Goal: Task Accomplishment & Management: Manage account settings

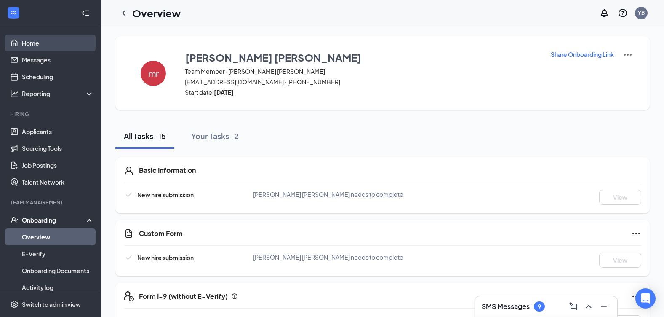
click at [32, 45] on link "Home" at bounding box center [58, 43] width 72 height 17
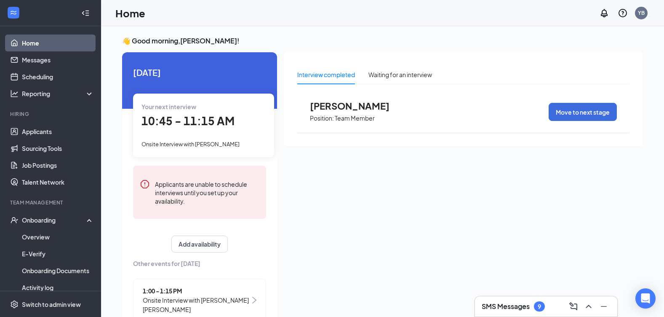
scroll to position [19, 0]
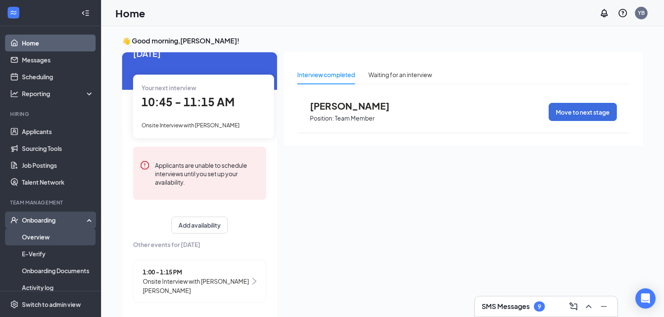
click at [50, 238] on link "Overview" at bounding box center [58, 236] width 72 height 17
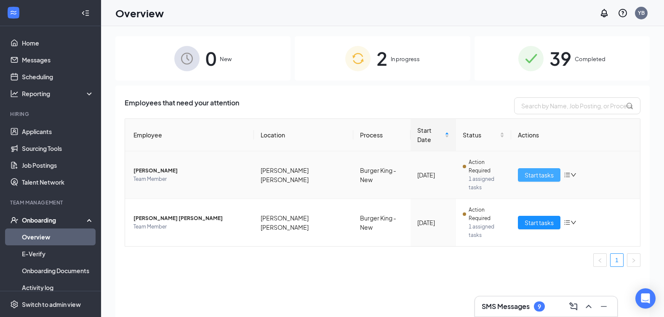
click at [526, 170] on span "Start tasks" at bounding box center [539, 174] width 29 height 9
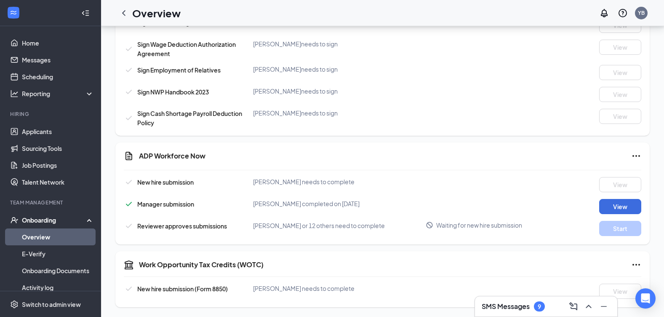
scroll to position [508, 0]
click at [527, 311] on div "SMS Messages 9" at bounding box center [513, 306] width 63 height 10
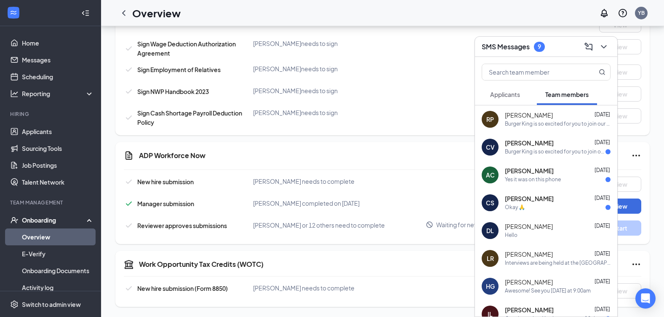
click at [424, 48] on div "Sign Wage Deduction Authorization Agreement Noah Sosa Depina needs to sign View" at bounding box center [383, 48] width 518 height 19
click at [408, 45] on div "Noah Sosa Depina needs to sign" at bounding box center [339, 43] width 173 height 8
click at [373, 18] on div "Overview YB" at bounding box center [382, 13] width 563 height 26
click at [31, 40] on link "Home" at bounding box center [58, 43] width 72 height 17
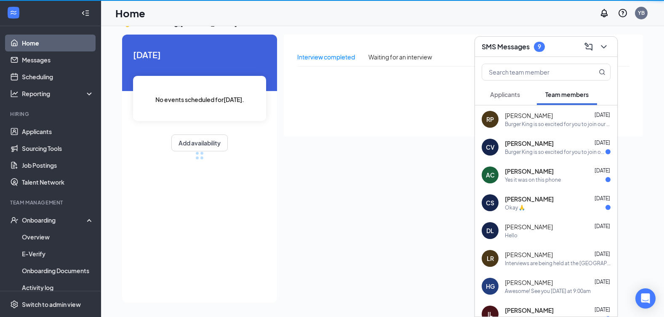
scroll to position [18, 0]
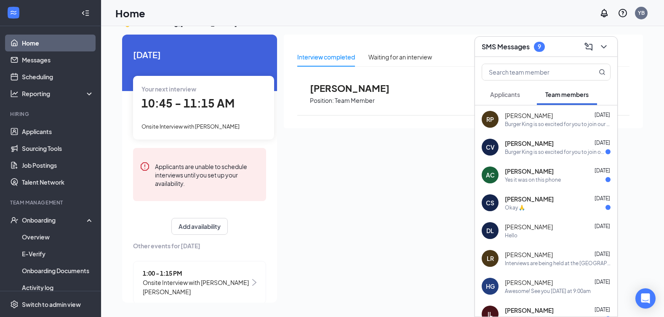
click at [652, 45] on div "👋 Good morning, Yuriana Barajas ! Today Your next interview 10:45 - 11:15 AM On…" at bounding box center [382, 162] width 563 height 308
click at [403, 42] on div "Interview completed Waiting for an interview Nayumi araujo Position: Team Membe…" at bounding box center [463, 82] width 359 height 94
click at [217, 43] on div "Today Your next interview 10:45 - 11:15 AM Onsite Interview with Noah Sosa Depi…" at bounding box center [199, 178] width 155 height 287
click at [201, 21] on div "Home YB" at bounding box center [382, 13] width 563 height 26
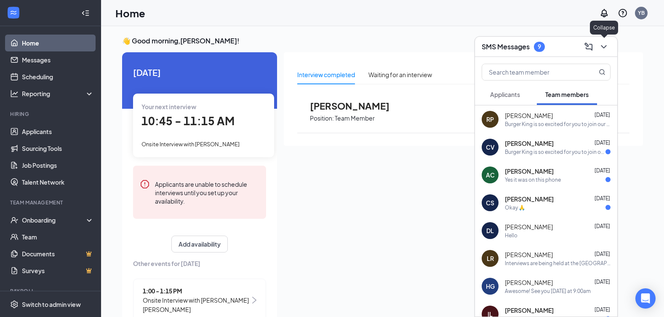
click at [608, 50] on icon "ChevronDown" at bounding box center [604, 47] width 10 height 10
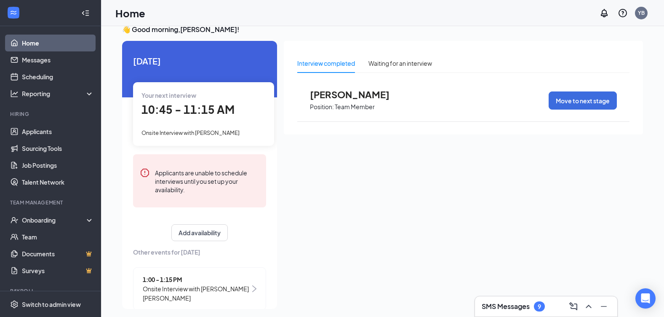
scroll to position [18, 0]
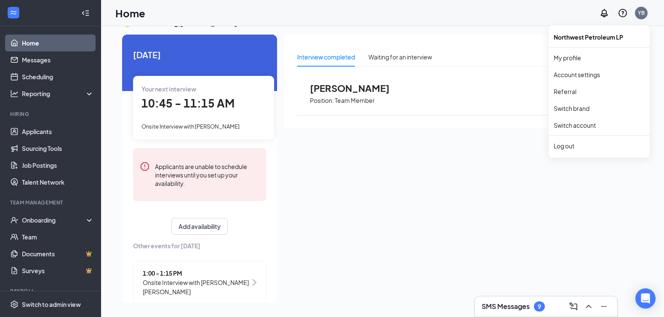
click at [643, 13] on div "YB" at bounding box center [641, 12] width 7 height 7
click at [571, 56] on link "My profile" at bounding box center [599, 58] width 91 height 8
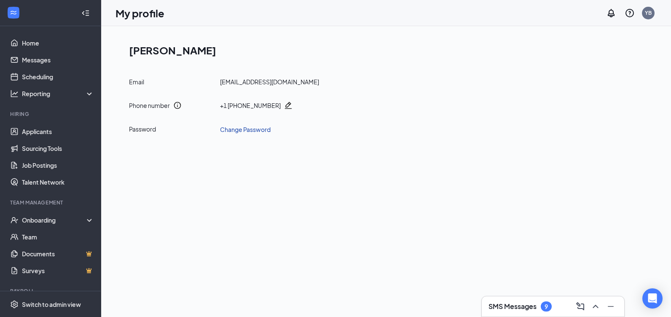
click at [258, 131] on link "Change Password" at bounding box center [245, 129] width 51 height 9
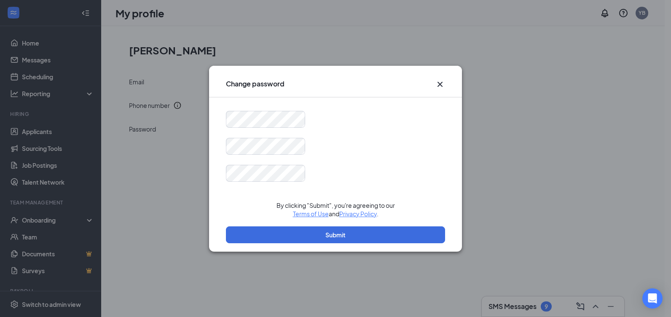
click at [356, 135] on form "By clicking "Submit", you're agreeing to our Terms of Use and Privacy Policy . …" at bounding box center [335, 181] width 219 height 141
click at [310, 174] on div at bounding box center [335, 173] width 219 height 17
click at [338, 139] on div at bounding box center [335, 146] width 219 height 17
drag, startPoint x: 411, startPoint y: 154, endPoint x: 381, endPoint y: 168, distance: 33.4
click at [411, 154] on div at bounding box center [335, 146] width 219 height 17
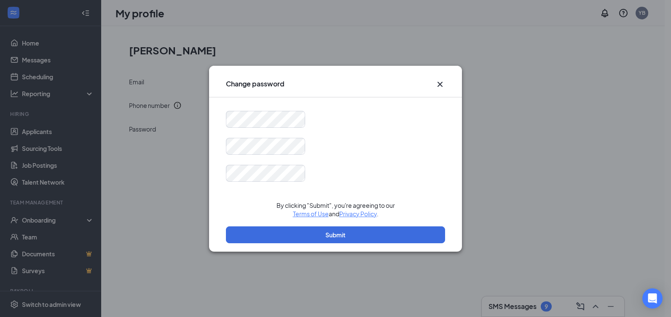
click at [423, 169] on div at bounding box center [335, 173] width 219 height 17
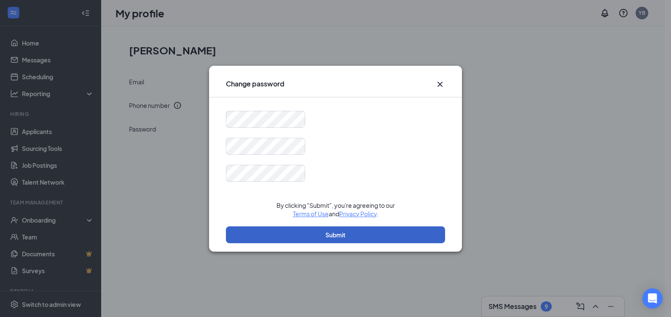
click at [369, 236] on button "Submit" at bounding box center [335, 234] width 219 height 17
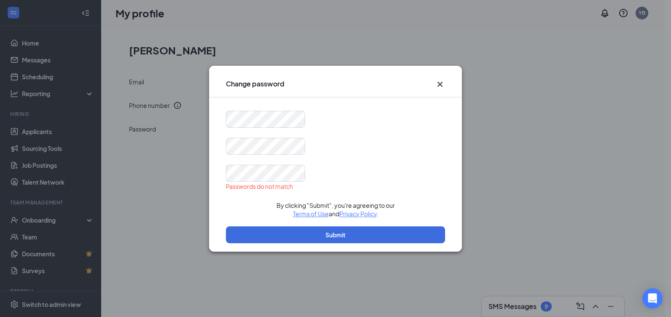
click at [437, 80] on icon "Cross" at bounding box center [440, 84] width 10 height 10
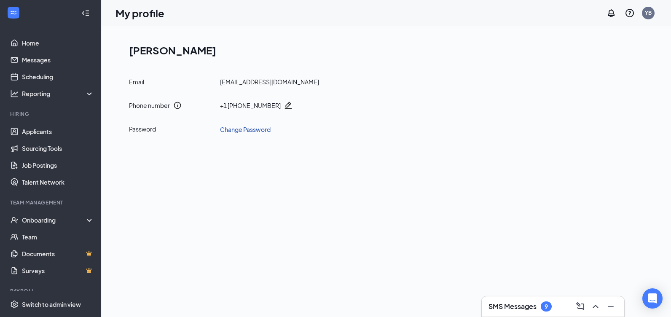
click at [242, 131] on link "Change Password" at bounding box center [245, 129] width 51 height 9
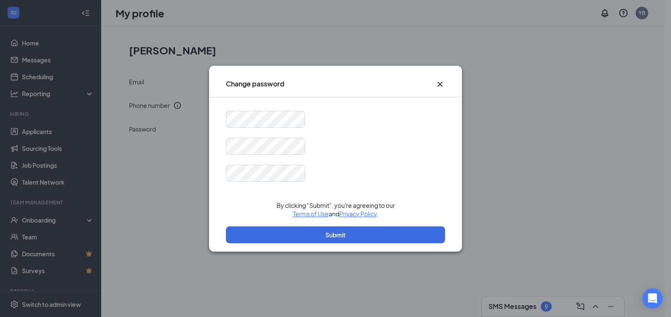
click at [337, 132] on form "By clicking "Submit", you're agreeing to our Terms of Use and Privacy Policy . …" at bounding box center [335, 181] width 219 height 141
click at [201, 151] on div "Change password Password must be at least 16 characters By clicking "Submit", y…" at bounding box center [335, 158] width 671 height 317
drag, startPoint x: 349, startPoint y: 127, endPoint x: 335, endPoint y: 143, distance: 21.2
click at [349, 127] on div at bounding box center [335, 119] width 219 height 17
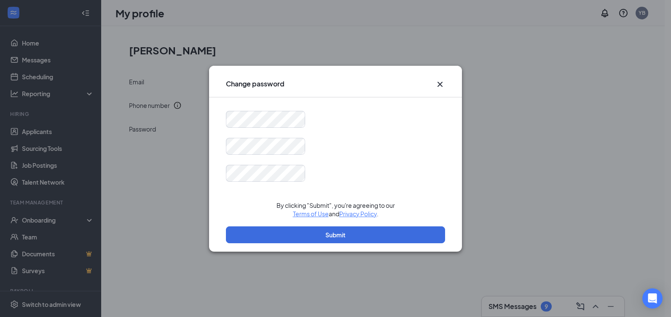
scroll to position [0, 0]
click at [327, 165] on div at bounding box center [335, 173] width 219 height 17
click at [327, 169] on div at bounding box center [335, 173] width 219 height 17
click at [323, 175] on div at bounding box center [335, 173] width 219 height 17
click at [387, 132] on form "By clicking "Submit", you're agreeing to our Terms of Use and Privacy Policy . …" at bounding box center [335, 181] width 219 height 141
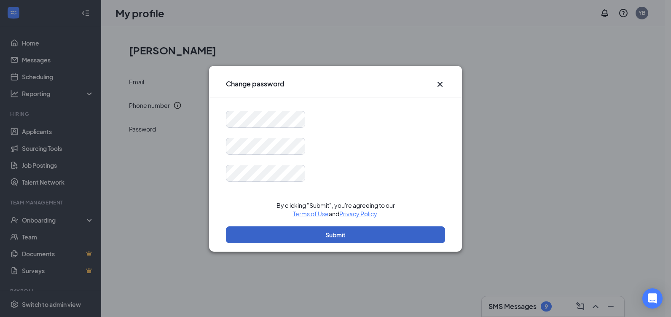
click at [388, 233] on button "Submit" at bounding box center [335, 234] width 219 height 17
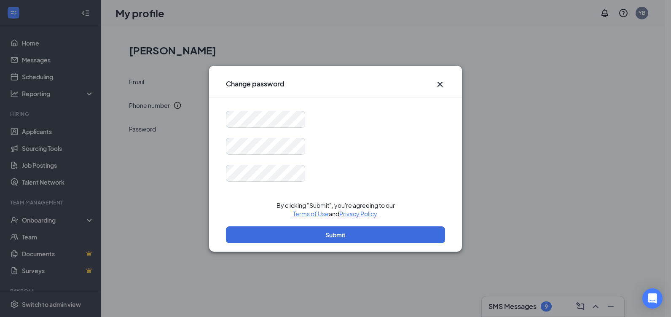
click at [442, 84] on icon "Cross" at bounding box center [440, 84] width 10 height 10
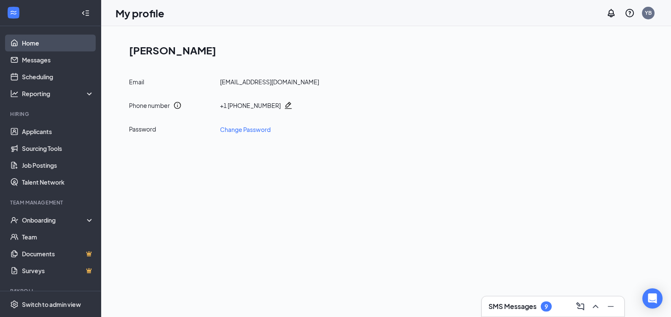
click at [38, 42] on link "Home" at bounding box center [58, 43] width 72 height 17
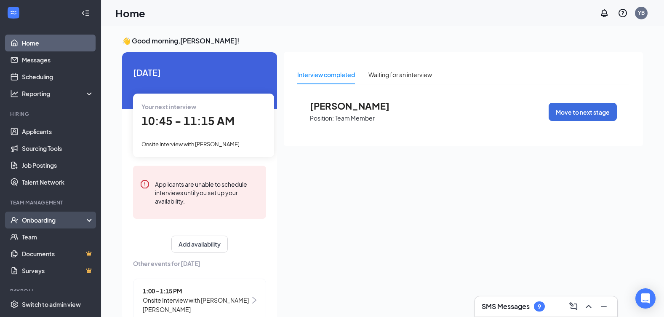
click at [50, 224] on div "Onboarding" at bounding box center [54, 220] width 65 height 8
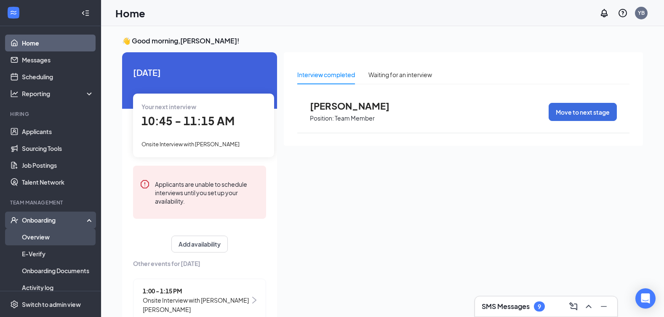
click at [46, 235] on link "Overview" at bounding box center [58, 236] width 72 height 17
